Goal: Communication & Community: Answer question/provide support

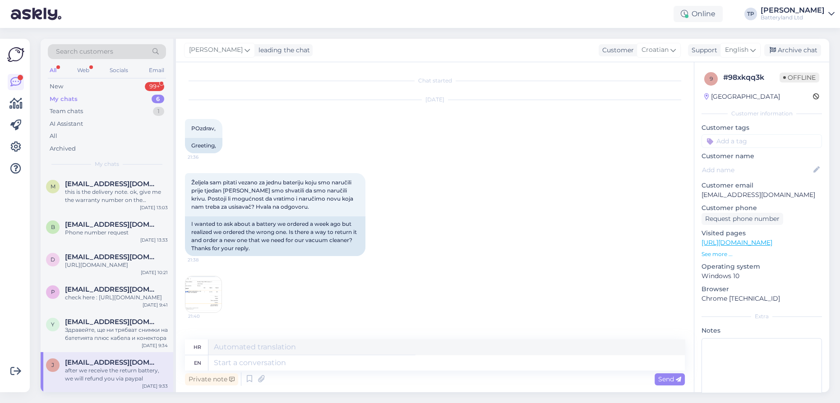
scroll to position [372, 0]
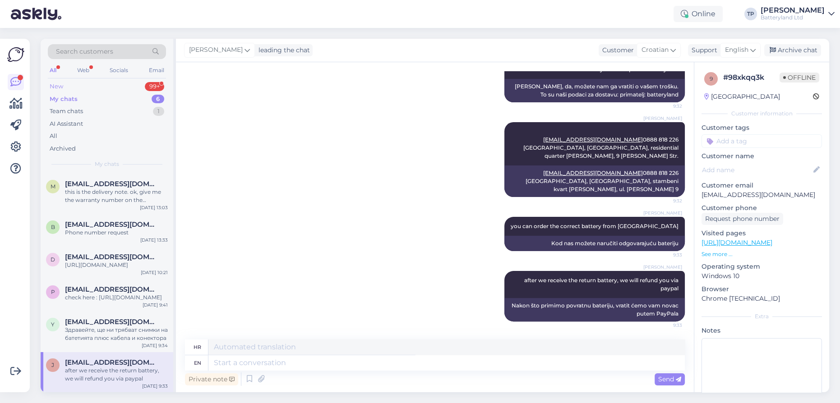
click at [115, 83] on div "New 99+" at bounding box center [107, 86] width 118 height 13
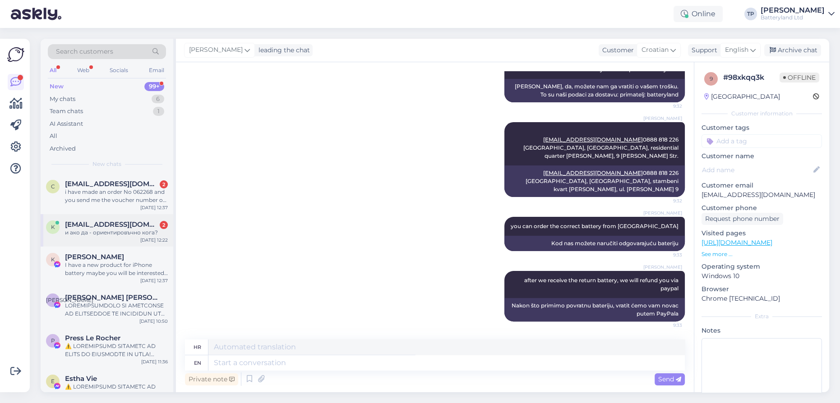
click at [91, 221] on div "[EMAIL_ADDRESS][DOMAIN_NAME] 2 и ако да - ориентировъчно кога?" at bounding box center [116, 229] width 103 height 16
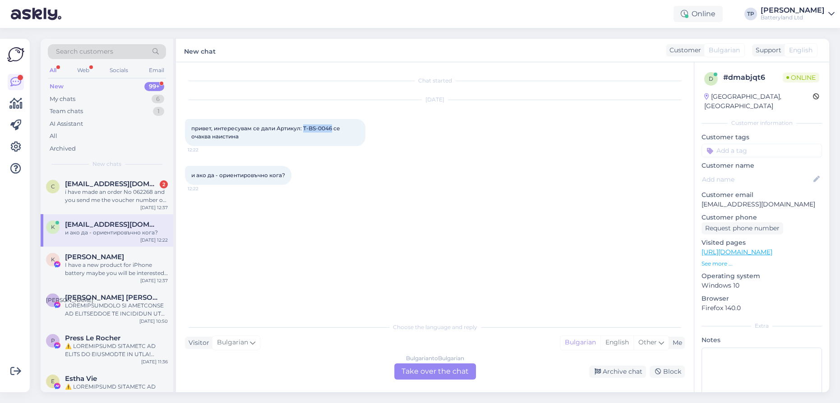
drag, startPoint x: 302, startPoint y: 126, endPoint x: 332, endPoint y: 129, distance: 29.4
click at [332, 129] on span "привет, интересувам се дали Артикул: T-BS-0046 се очаква наистина" at bounding box center [266, 132] width 150 height 15
copy span "T-BS-0046"
drag, startPoint x: 409, startPoint y: 371, endPoint x: 402, endPoint y: 369, distance: 7.7
click at [408, 371] on div "Bulgarian to Bulgarian Take over the chat" at bounding box center [435, 372] width 82 height 16
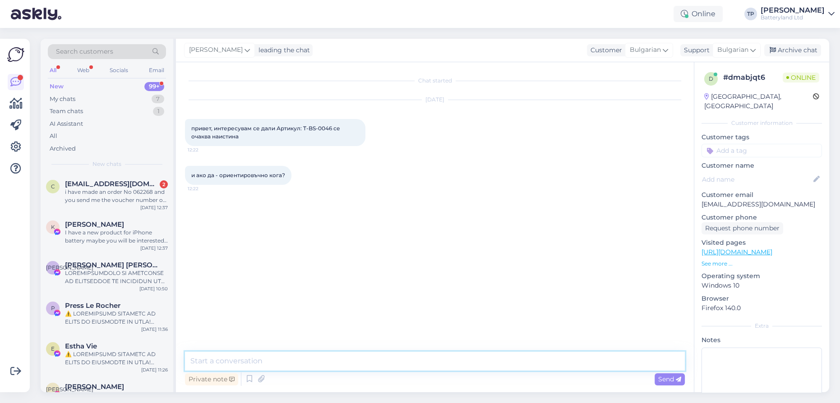
click at [280, 357] on textarea at bounding box center [435, 361] width 500 height 19
type textarea "Z"
type textarea "Здравейте, мога да пусна запитване за ориентировачна доставка като очакван пери…"
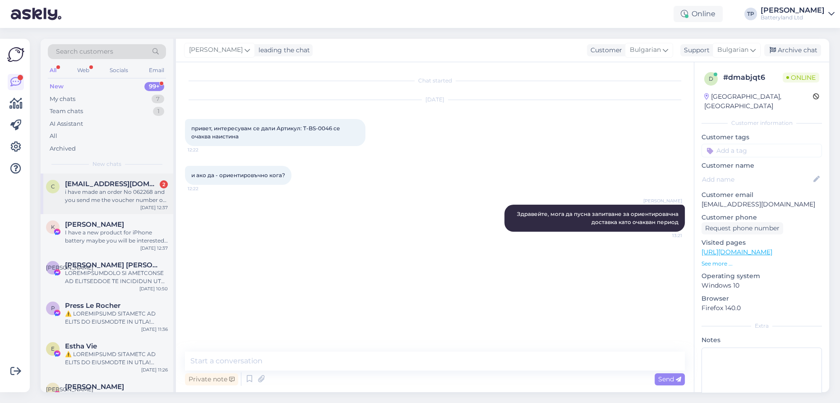
click at [123, 191] on div "[EMAIL_ADDRESS][DOMAIN_NAME] 2 i have made an order No 062268 and you send me t…" at bounding box center [116, 192] width 103 height 24
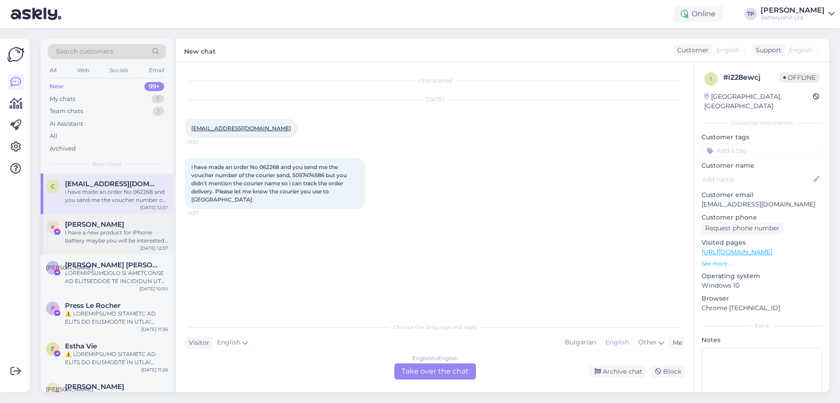
click at [127, 221] on div "[PERSON_NAME]" at bounding box center [116, 225] width 103 height 8
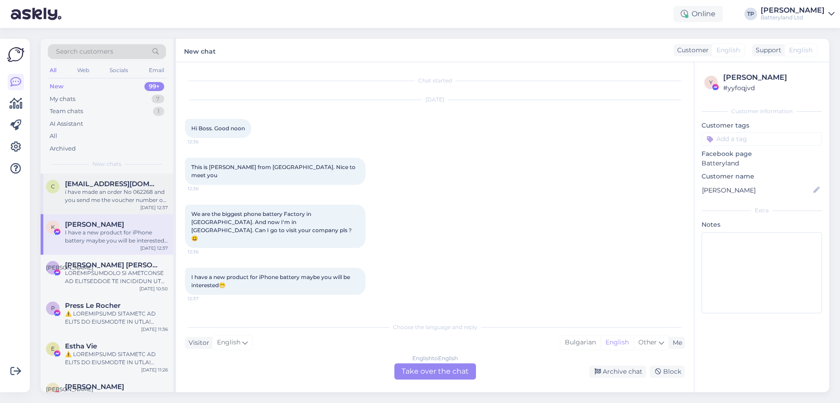
click at [118, 194] on div "c [EMAIL_ADDRESS][DOMAIN_NAME] i have made an order No 062268 and you send me t…" at bounding box center [107, 194] width 133 height 41
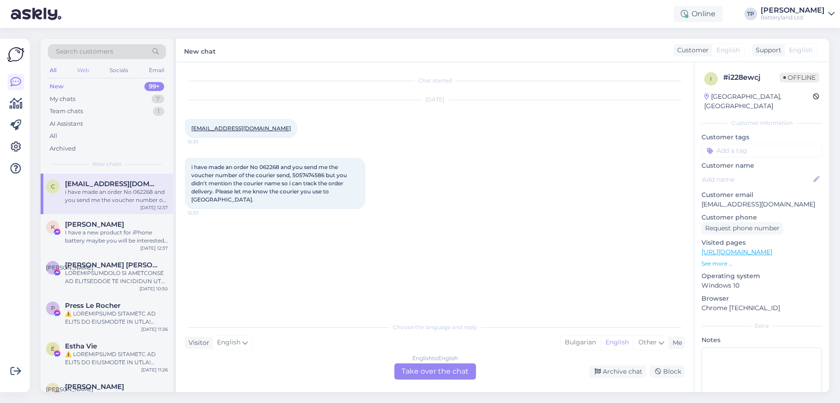
click at [79, 67] on div "Web" at bounding box center [83, 71] width 16 height 12
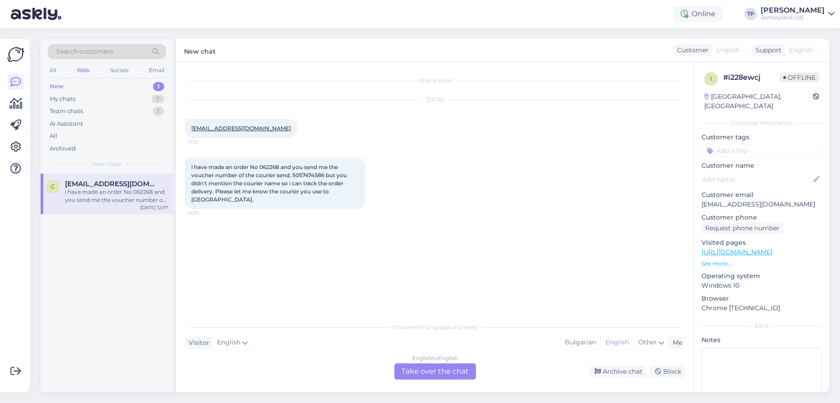
click at [84, 192] on div "[EMAIL_ADDRESS][DOMAIN_NAME] i have made an order No 062268 and you send me the…" at bounding box center [116, 192] width 103 height 24
click at [89, 96] on div "My chats 7" at bounding box center [107, 99] width 118 height 13
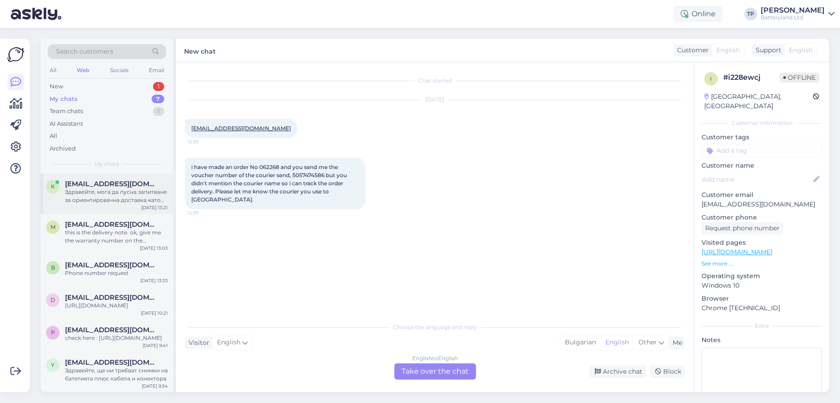
click at [91, 191] on div "[EMAIL_ADDRESS][DOMAIN_NAME] Здравейте, мога да пусна запитване за ориентировач…" at bounding box center [116, 192] width 103 height 24
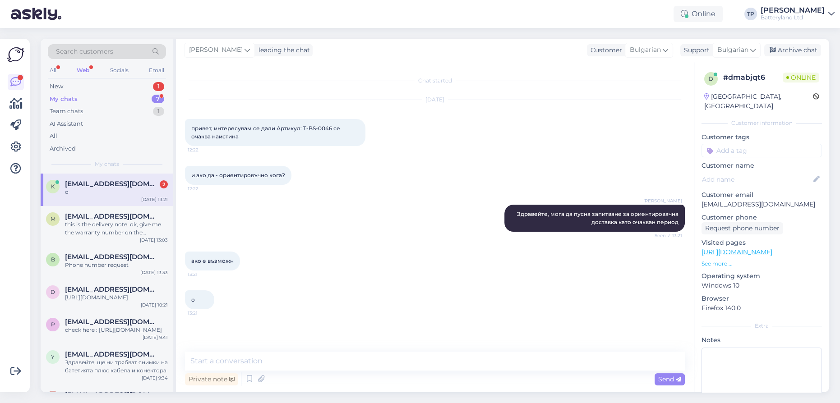
click at [119, 97] on div "My chats 7" at bounding box center [107, 99] width 118 height 13
drag, startPoint x: 103, startPoint y: 205, endPoint x: 106, endPoint y: 199, distance: 7.1
click at [103, 206] on div "M [EMAIL_ADDRESS][DOMAIN_NAME] this is the delivery note. ok, give me the warra…" at bounding box center [107, 226] width 133 height 41
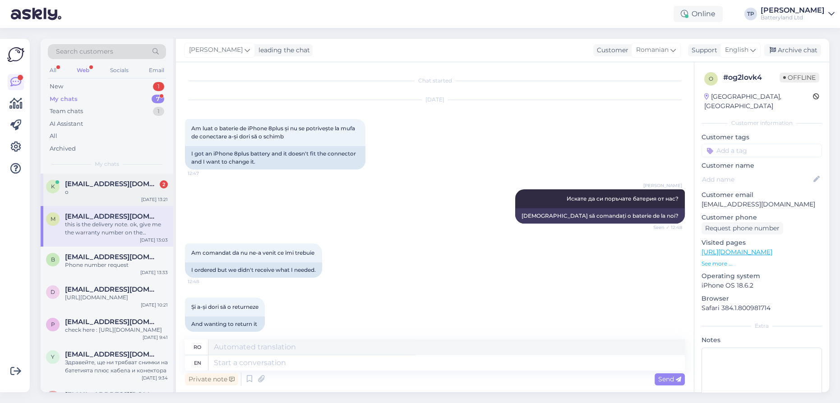
scroll to position [354, 0]
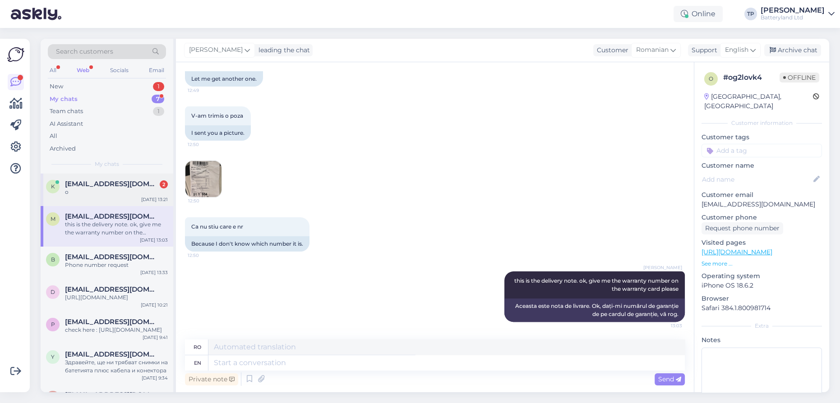
click at [88, 186] on span "[EMAIL_ADDRESS][DOMAIN_NAME]" at bounding box center [112, 184] width 94 height 8
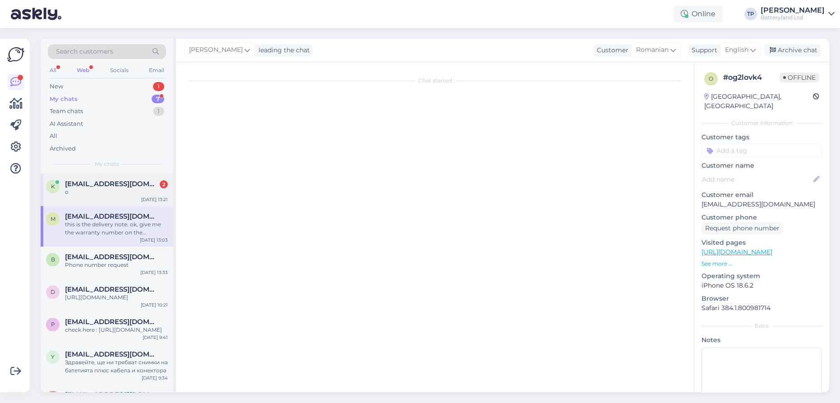
scroll to position [0, 0]
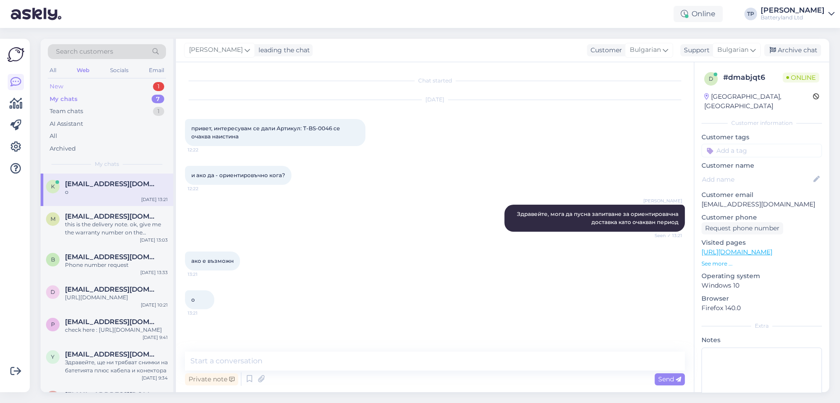
click at [111, 86] on div "New 1" at bounding box center [107, 86] width 118 height 13
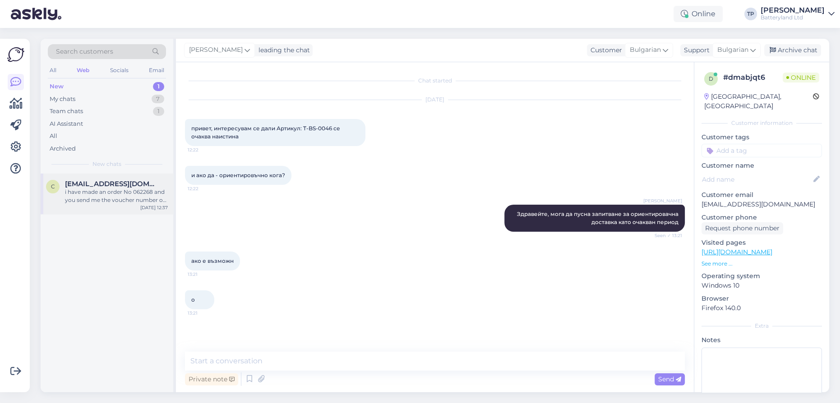
click at [94, 178] on div "c [EMAIL_ADDRESS][DOMAIN_NAME] i have made an order No 062268 and you send me t…" at bounding box center [107, 194] width 133 height 41
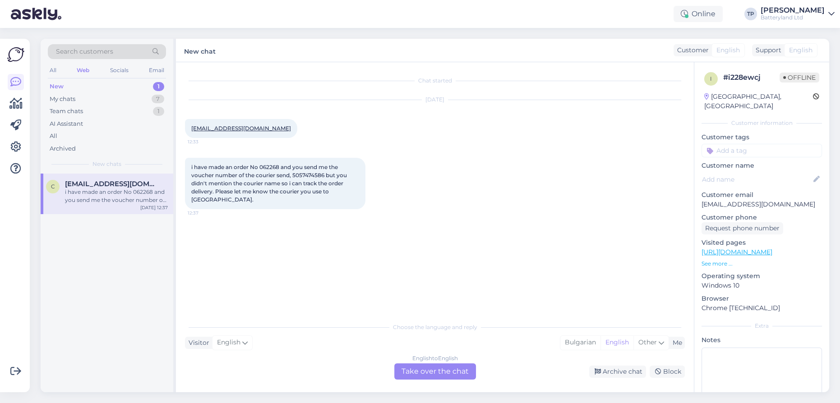
click at [414, 373] on div "English to English Take over the chat" at bounding box center [435, 372] width 82 height 16
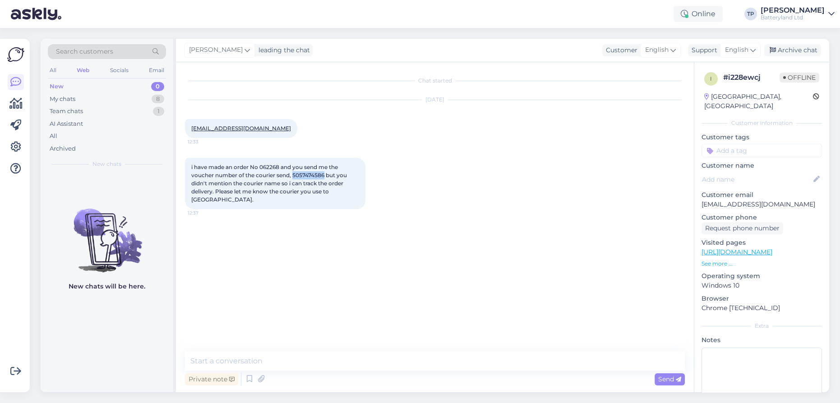
drag, startPoint x: 294, startPoint y: 174, endPoint x: 326, endPoint y: 175, distance: 32.0
click at [326, 175] on span "i have made an order No 062268 and you send me the voucher number of the courie…" at bounding box center [269, 183] width 157 height 39
copy span "5057474586"
click at [268, 360] on textarea at bounding box center [435, 361] width 500 height 19
type textarea "it is Geniki delivery company"
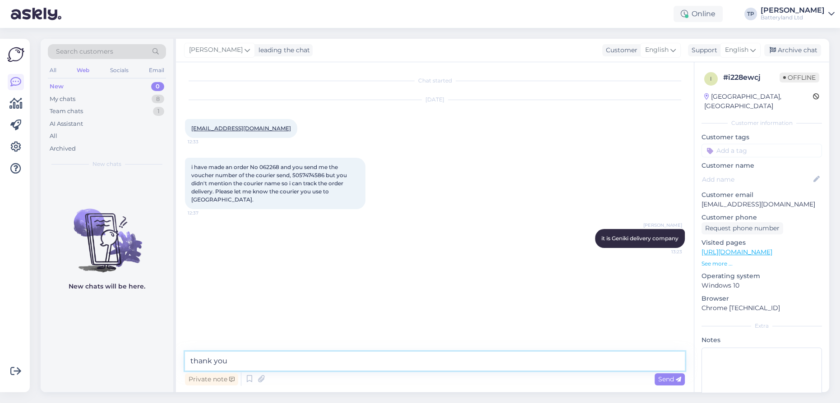
type textarea "thank you!"
click at [138, 111] on div "Team chats 1" at bounding box center [107, 111] width 118 height 13
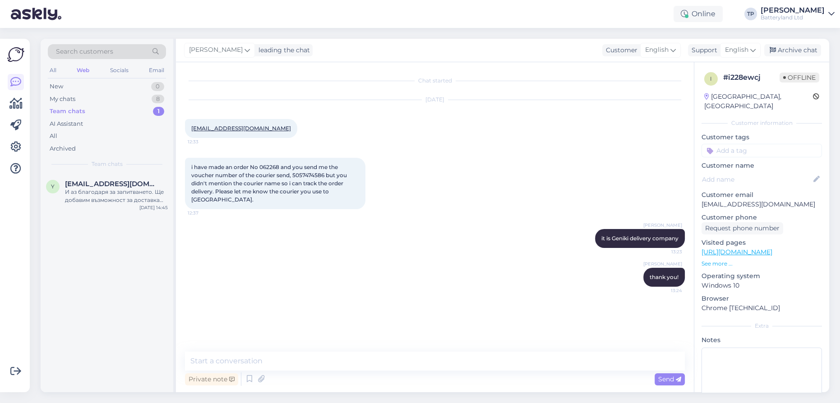
click at [87, 69] on div "Web" at bounding box center [83, 71] width 16 height 12
click at [80, 97] on div "My chats 8" at bounding box center [107, 99] width 118 height 13
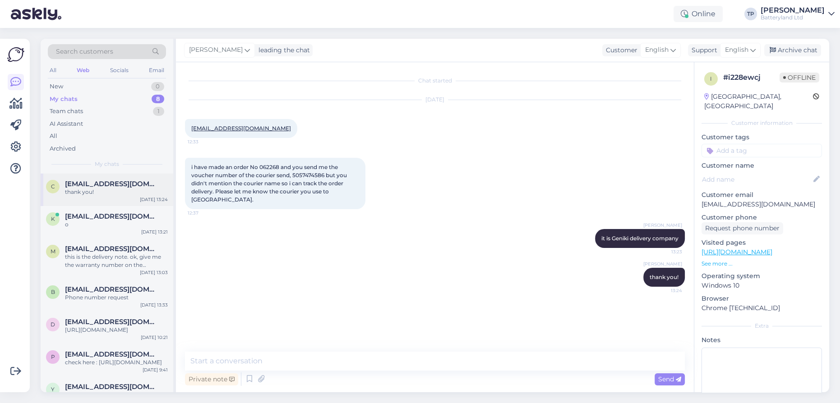
click at [90, 175] on div "c [EMAIL_ADDRESS][DOMAIN_NAME] thank you! [DATE] 13:24" at bounding box center [107, 190] width 133 height 32
click at [89, 218] on div "[EMAIL_ADDRESS][DOMAIN_NAME] о" at bounding box center [116, 220] width 103 height 16
